Goal: Transaction & Acquisition: Purchase product/service

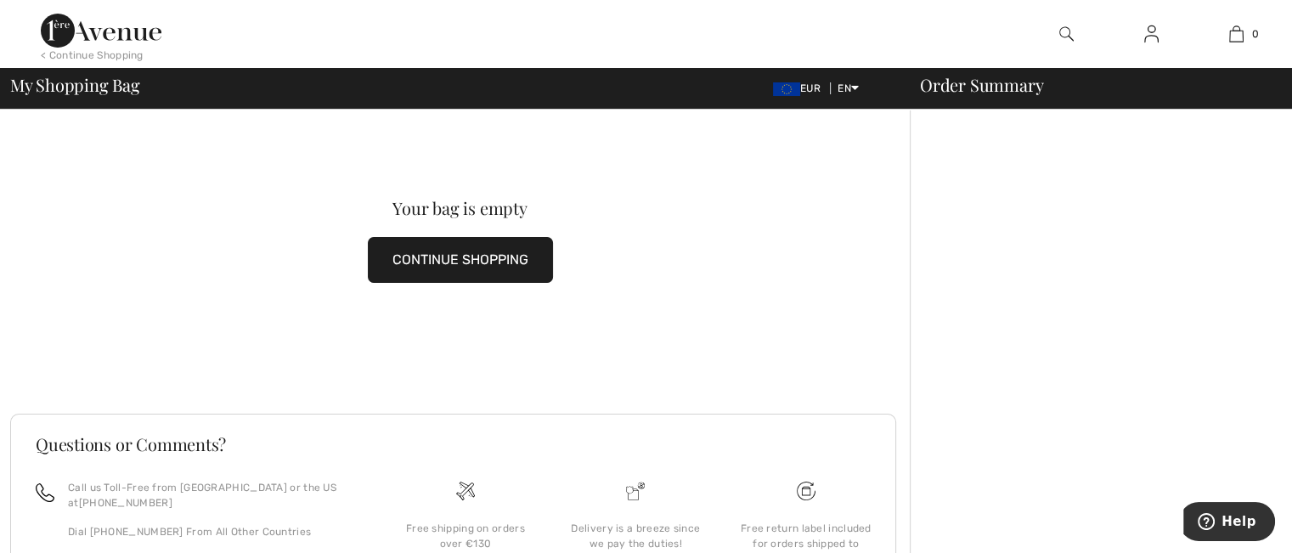
click at [467, 258] on button "CONTINUE SHOPPING" at bounding box center [460, 260] width 185 height 46
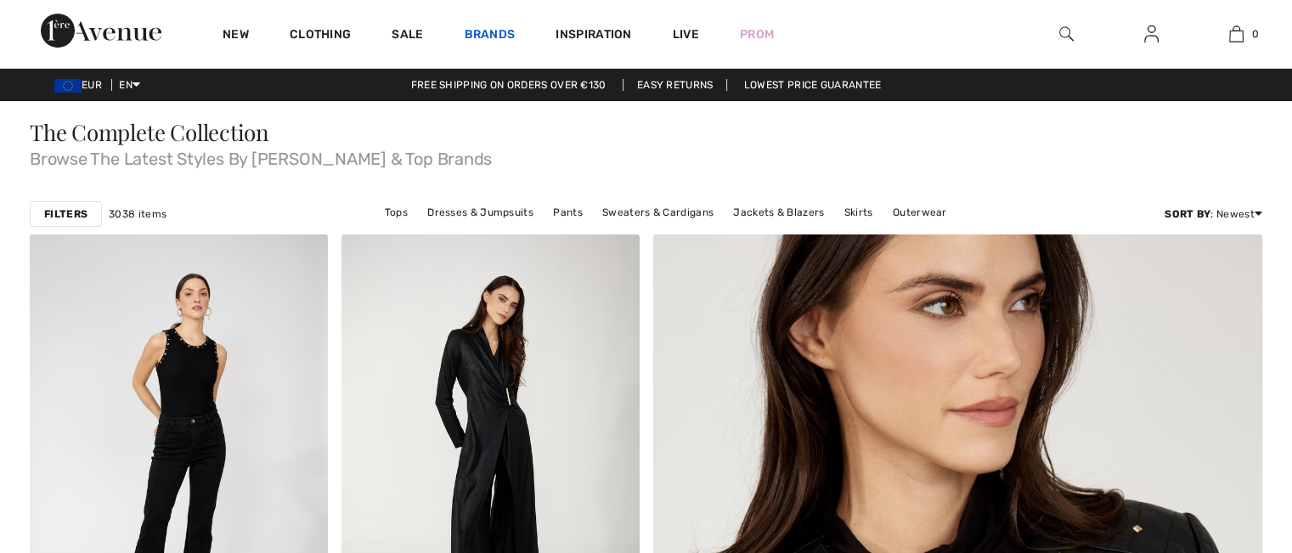
click at [482, 33] on link "Brands" at bounding box center [490, 36] width 51 height 18
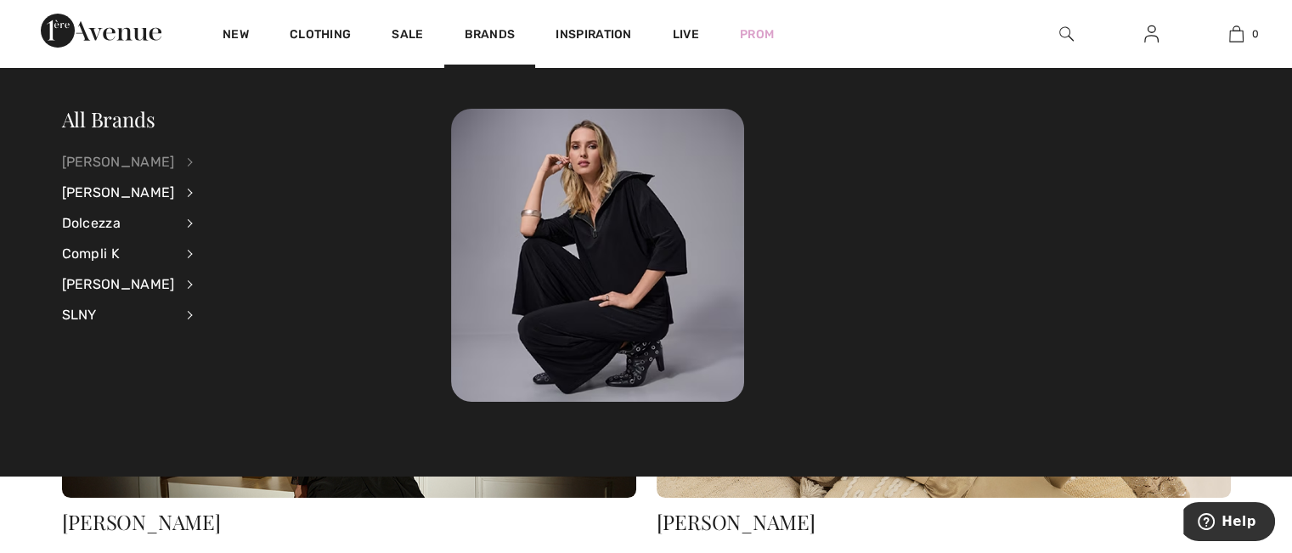
click at [139, 156] on div "[PERSON_NAME]" at bounding box center [118, 162] width 113 height 31
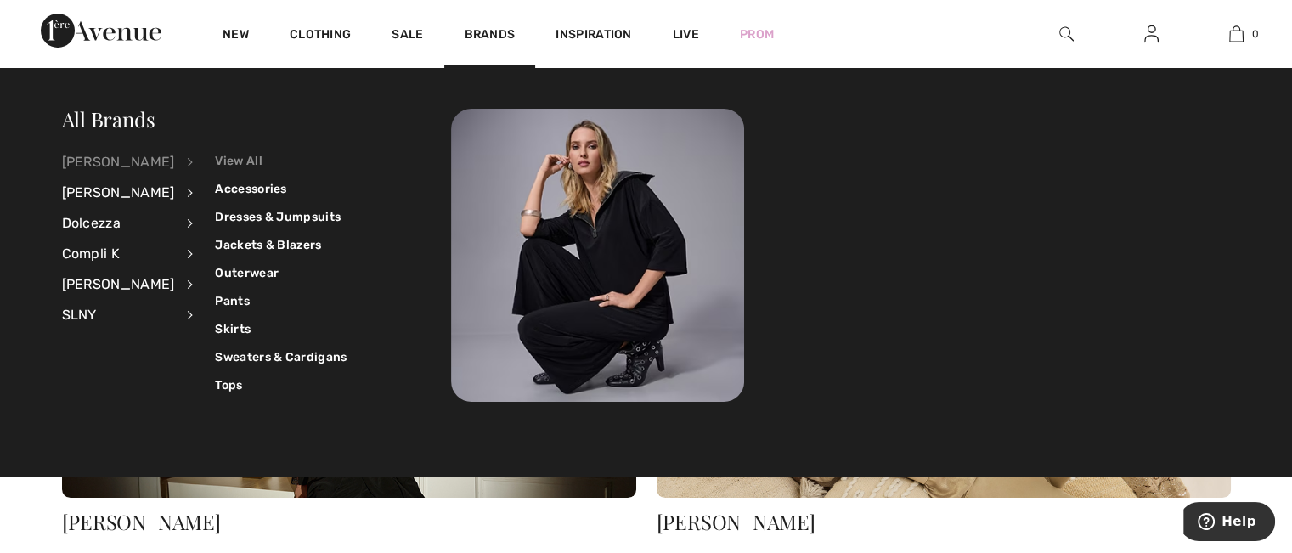
click at [248, 164] on link "View All" at bounding box center [281, 161] width 132 height 28
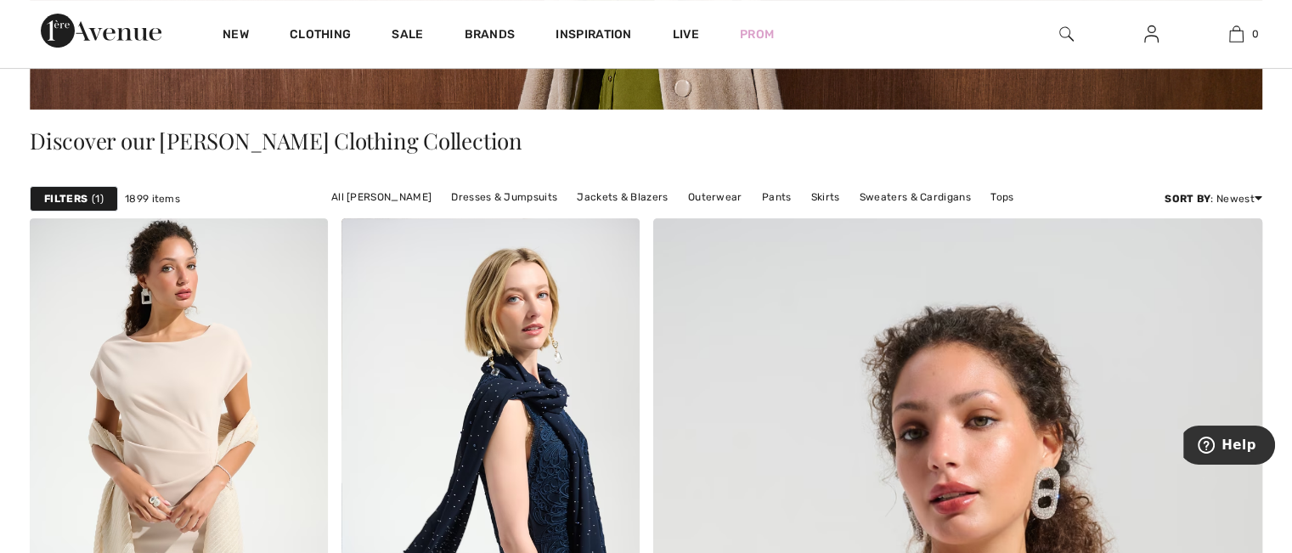
scroll to position [459, 0]
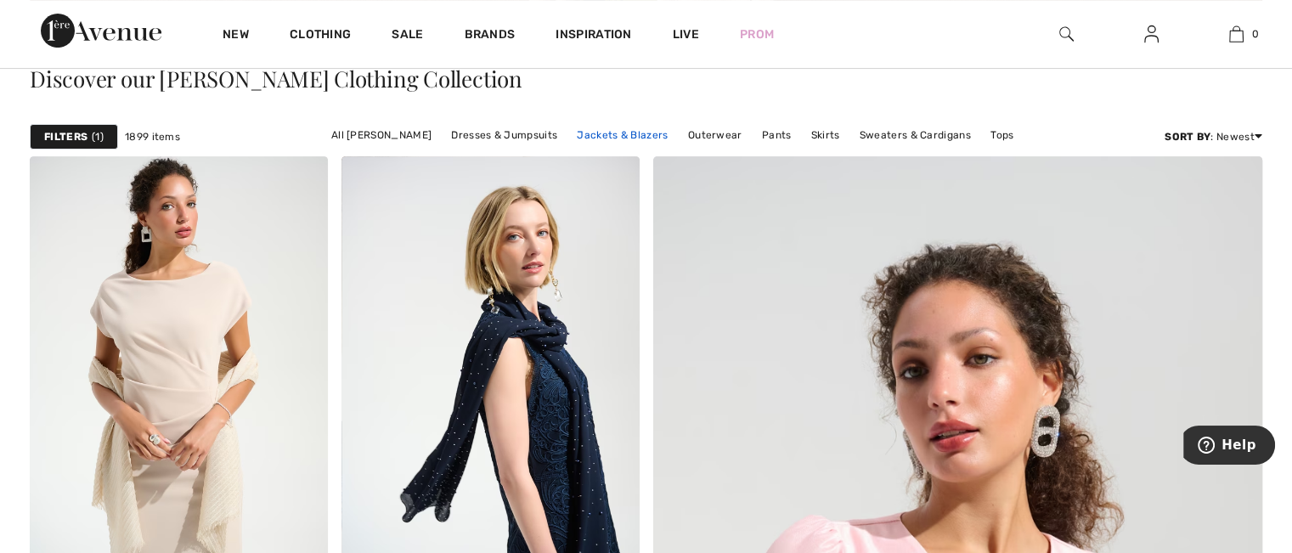
click at [616, 132] on link "Jackets & Blazers" at bounding box center [622, 135] width 108 height 22
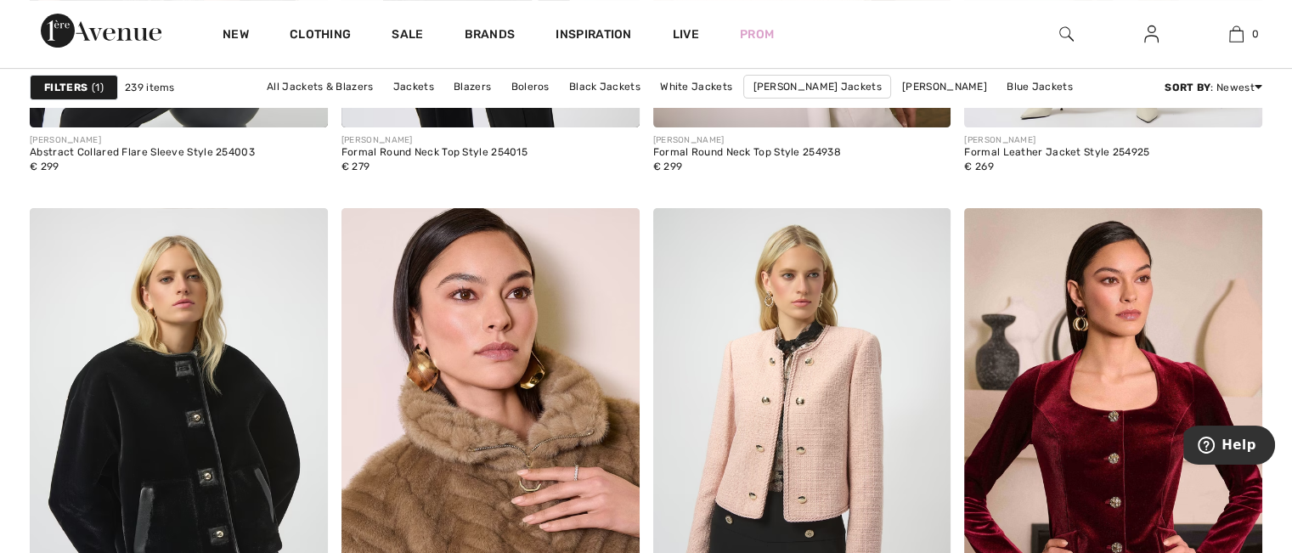
scroll to position [7168, 0]
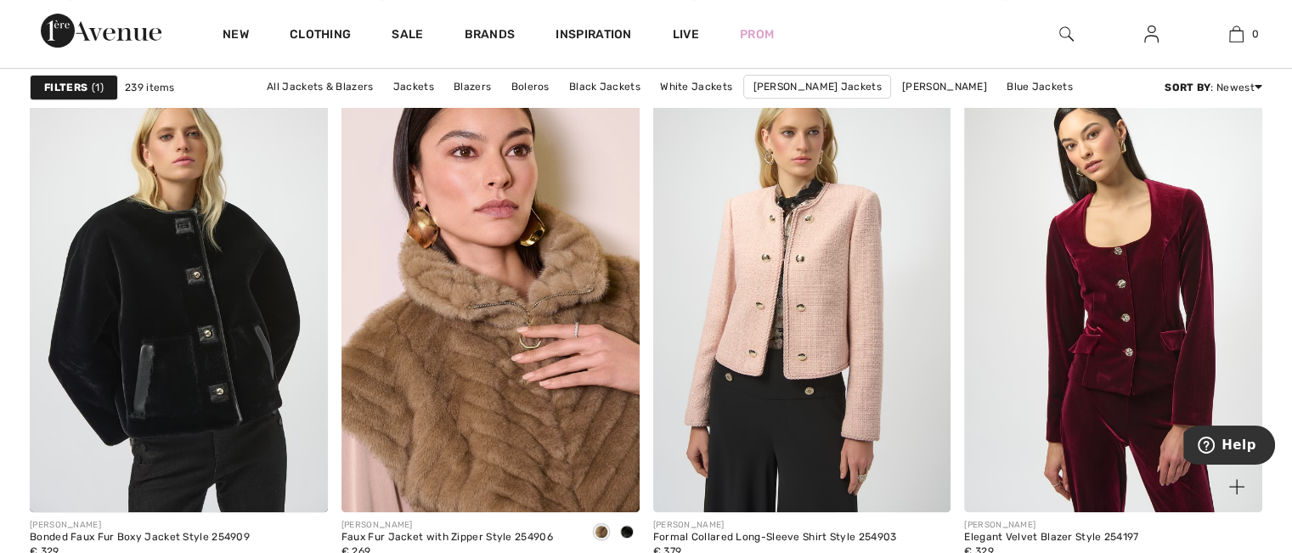
click at [1081, 315] on img at bounding box center [1113, 288] width 298 height 447
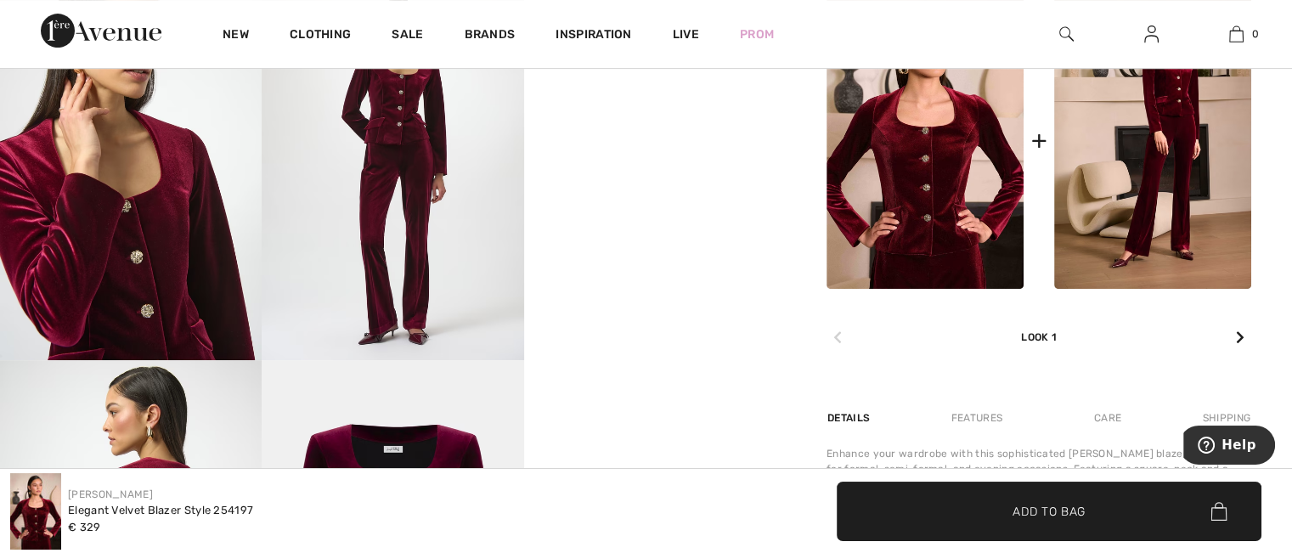
scroll to position [764, 0]
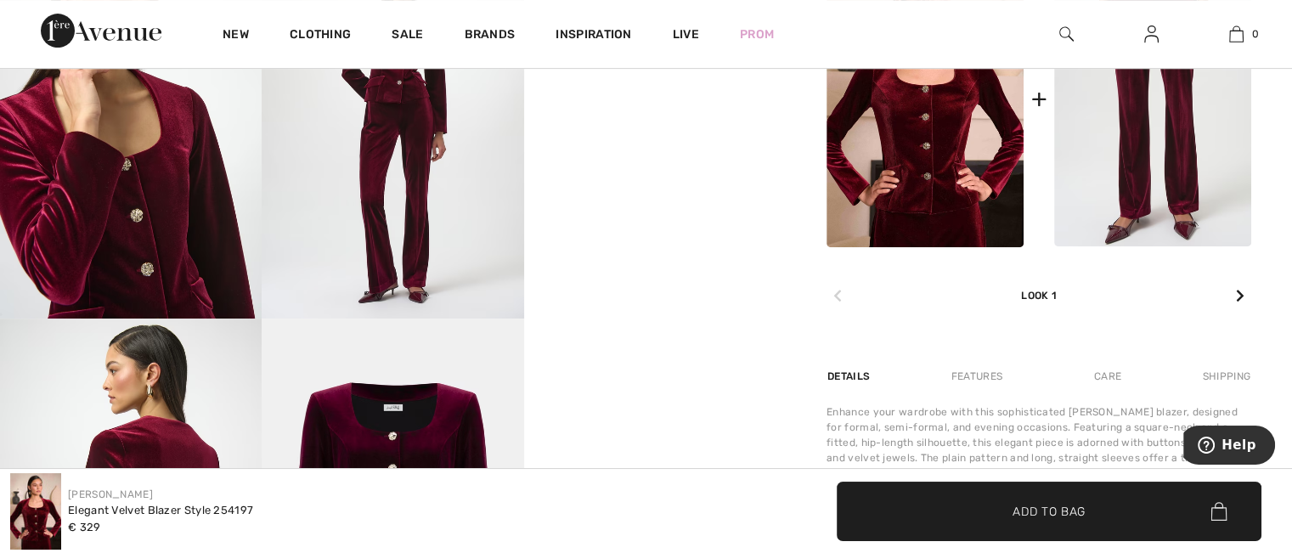
click at [1143, 144] on img at bounding box center [1152, 99] width 197 height 296
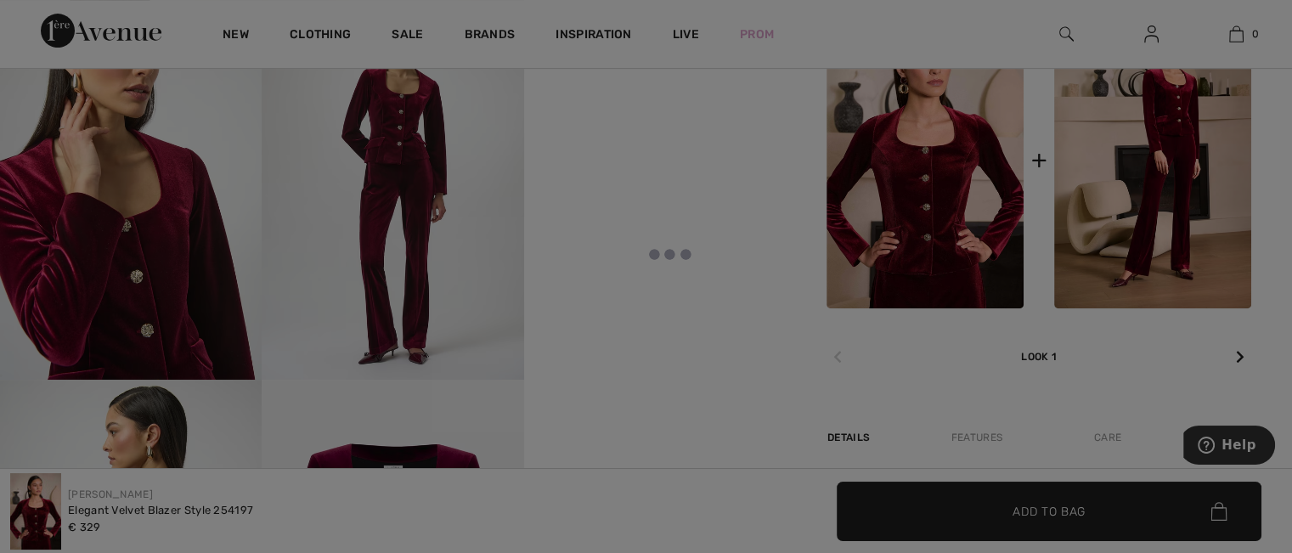
scroll to position [651, 0]
